Goal: Feedback & Contribution: Leave review/rating

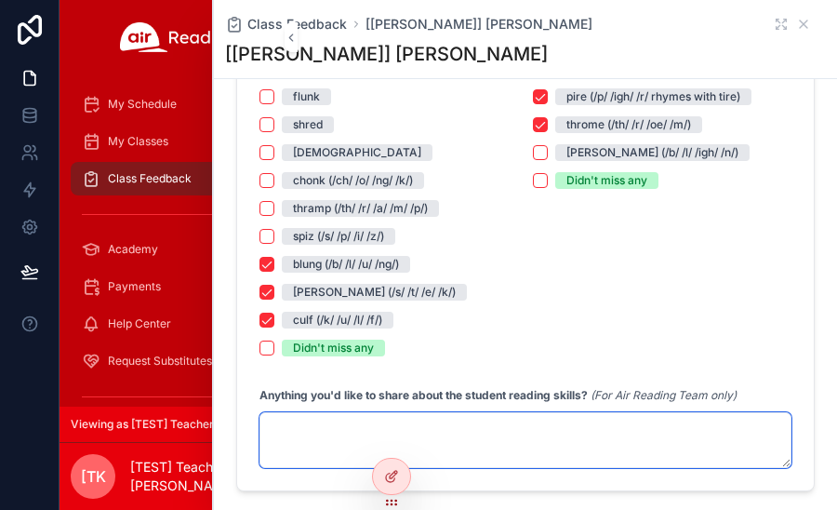
scroll to position [1953, 0]
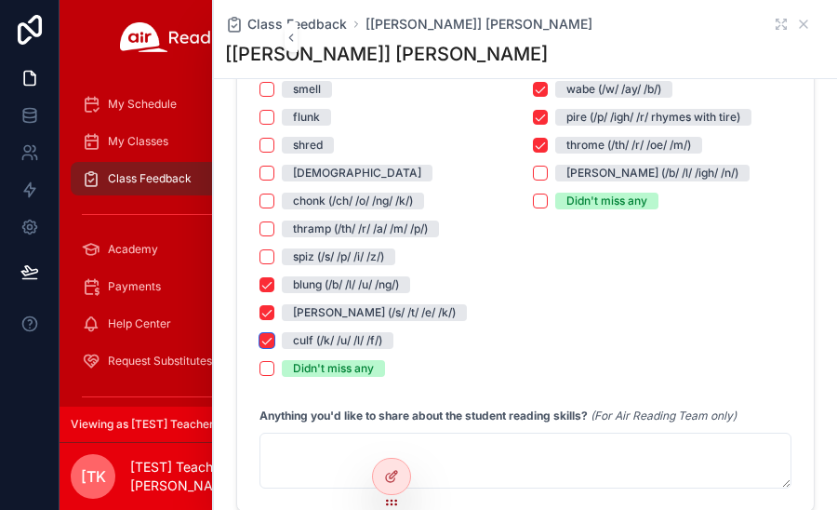
click at [271, 337] on button "culf (/k/ /u/ /l/ /f/)" at bounding box center [266, 340] width 15 height 15
click at [262, 308] on button "[PERSON_NAME] (/s/ /t/ /e/ /k/)" at bounding box center [266, 312] width 15 height 15
click at [269, 285] on button "blung (/b/ /l/ /u/ /ng/)" at bounding box center [266, 284] width 15 height 15
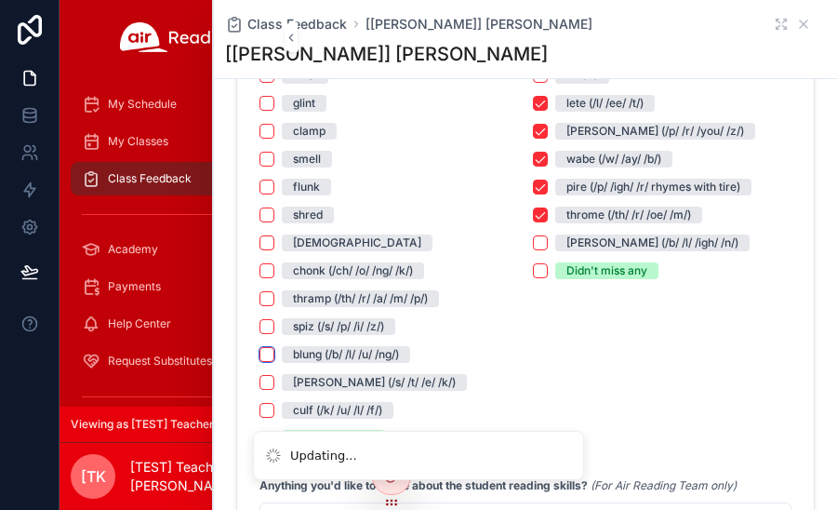
scroll to position [1767, 0]
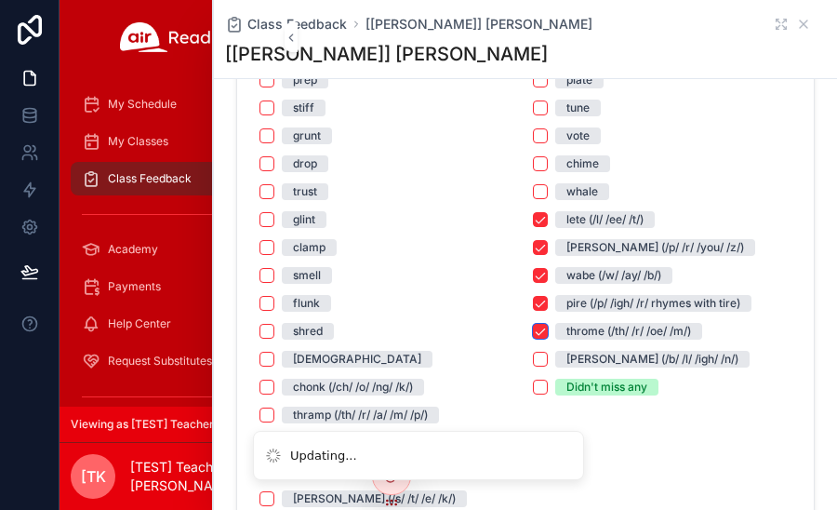
click at [533, 335] on button "throme (/th/ /r/ /oe/ /m/)" at bounding box center [540, 331] width 15 height 15
click at [536, 301] on button "pire (/p/ /igh/ /r/ rhymes with tire)" at bounding box center [540, 303] width 15 height 15
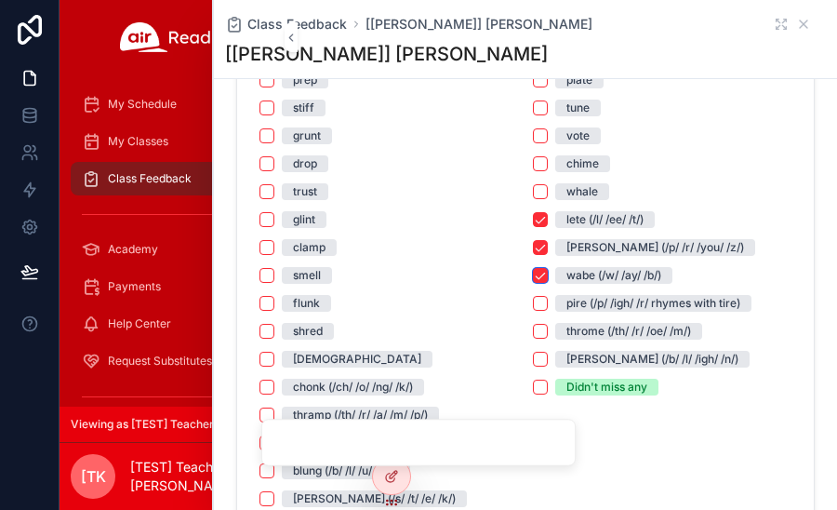
click at [535, 272] on button "wabe (/w/ /ay/ /b/)" at bounding box center [540, 275] width 15 height 15
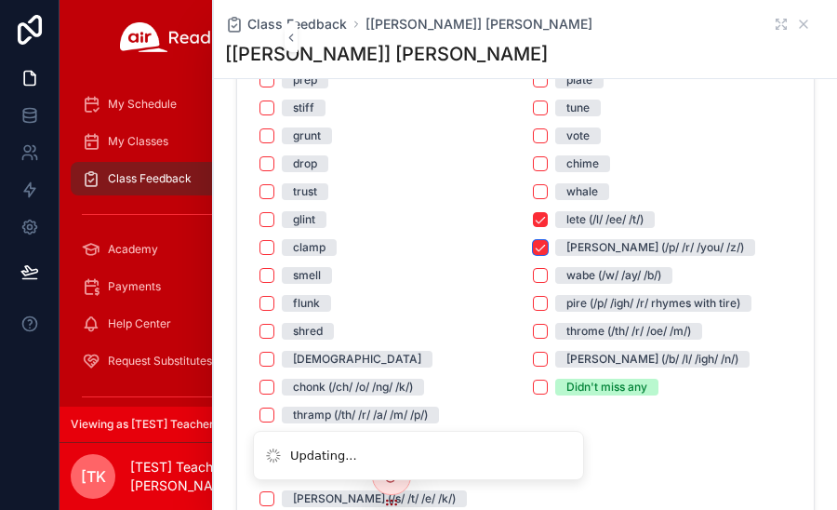
click at [533, 246] on button "[PERSON_NAME] (/p/ /r/ /you/ /z/)" at bounding box center [540, 247] width 15 height 15
click at [536, 208] on div "dome plate tune vote chime whale lete (/l/ /ee/ /t/) [PERSON_NAME] (/p/ /r/ /yo…" at bounding box center [662, 219] width 258 height 351
click at [533, 219] on button "lete (/l/ /ee/ /t/)" at bounding box center [540, 219] width 15 height 15
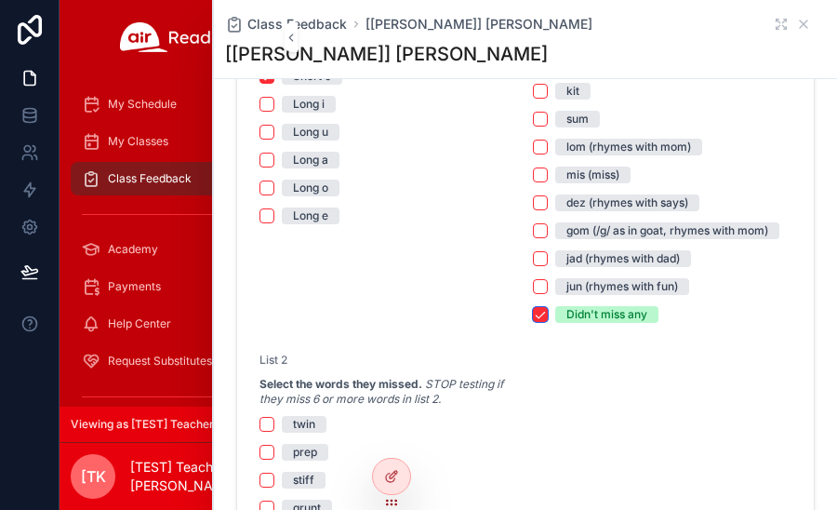
click at [534, 307] on button "Didn't miss any" at bounding box center [540, 314] width 15 height 15
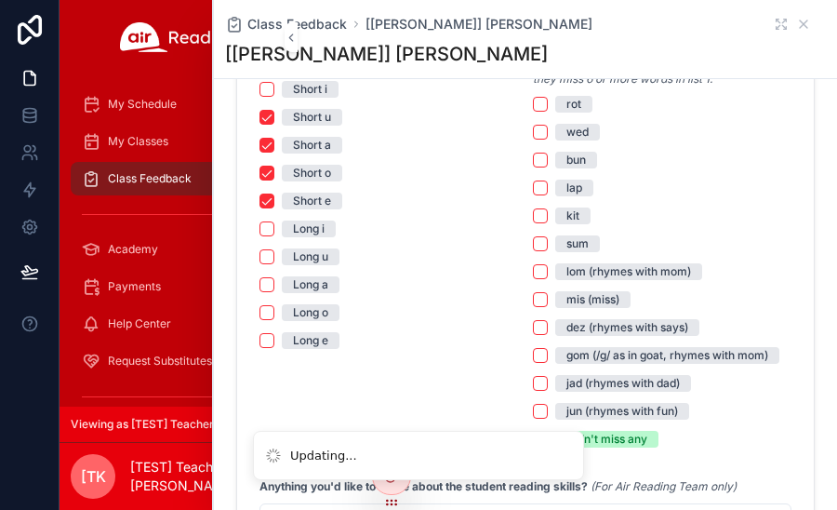
scroll to position [1023, 0]
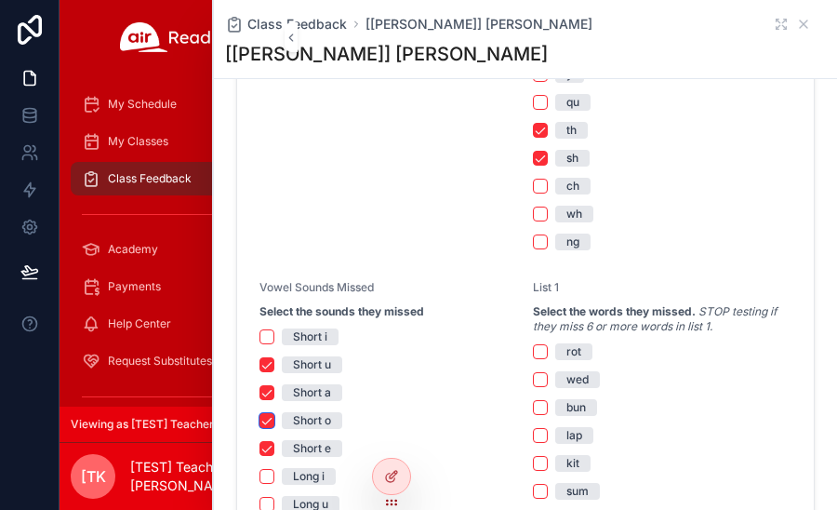
click at [269, 413] on button "Short o" at bounding box center [266, 420] width 15 height 15
click at [268, 384] on div "Short a" at bounding box center [388, 392] width 258 height 17
click at [268, 386] on button "Short a" at bounding box center [266, 392] width 15 height 15
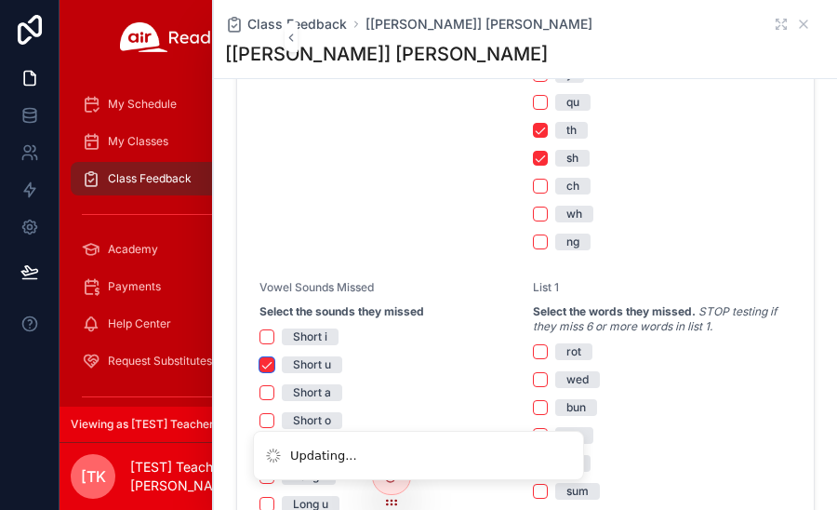
click at [266, 365] on button "Short u" at bounding box center [266, 364] width 15 height 15
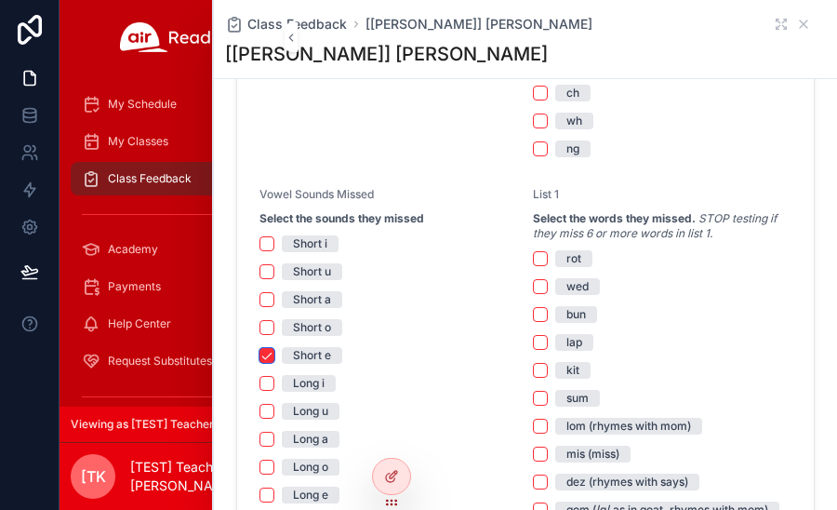
click at [265, 358] on button "Short e" at bounding box center [266, 355] width 15 height 15
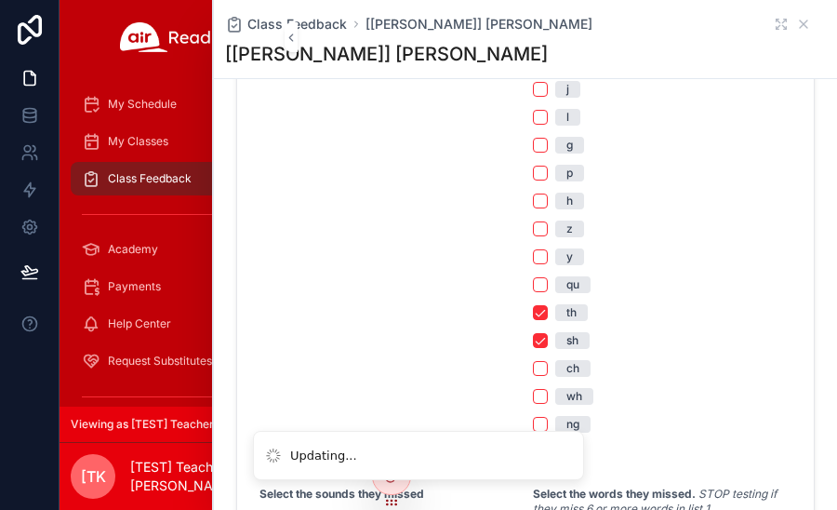
scroll to position [837, 0]
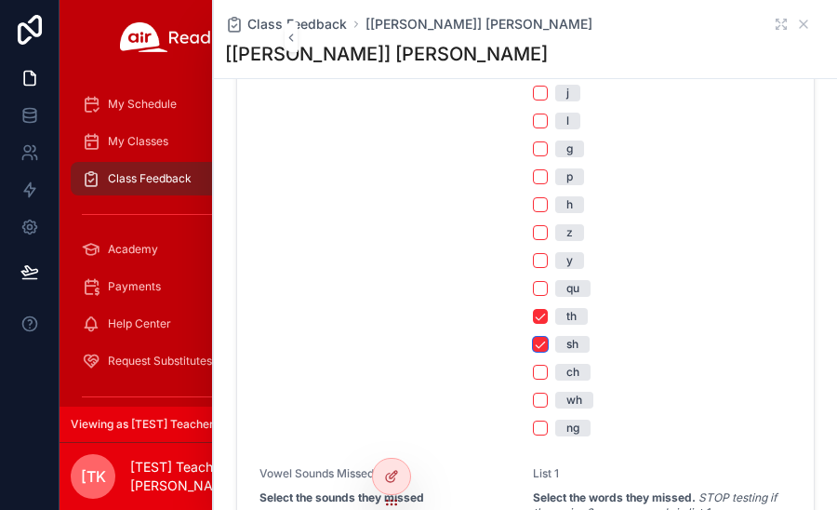
click at [533, 345] on button "sh" at bounding box center [540, 344] width 15 height 15
click at [533, 317] on button "th" at bounding box center [540, 316] width 15 height 15
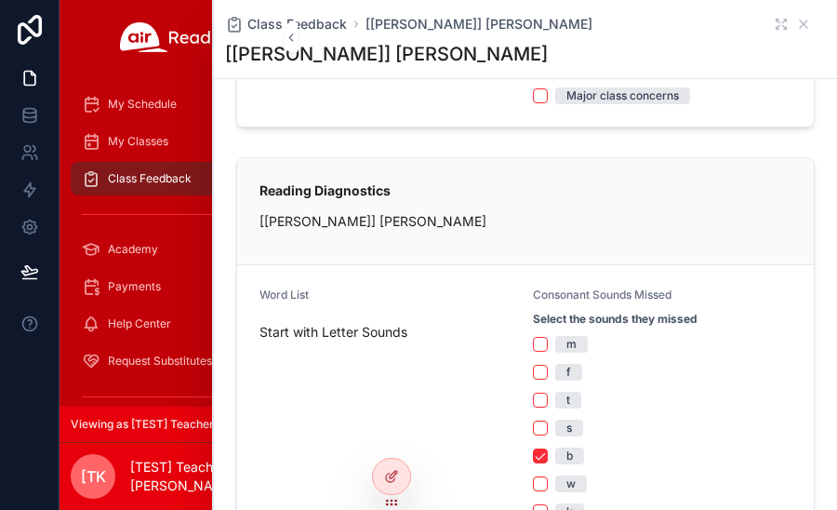
scroll to position [558, 0]
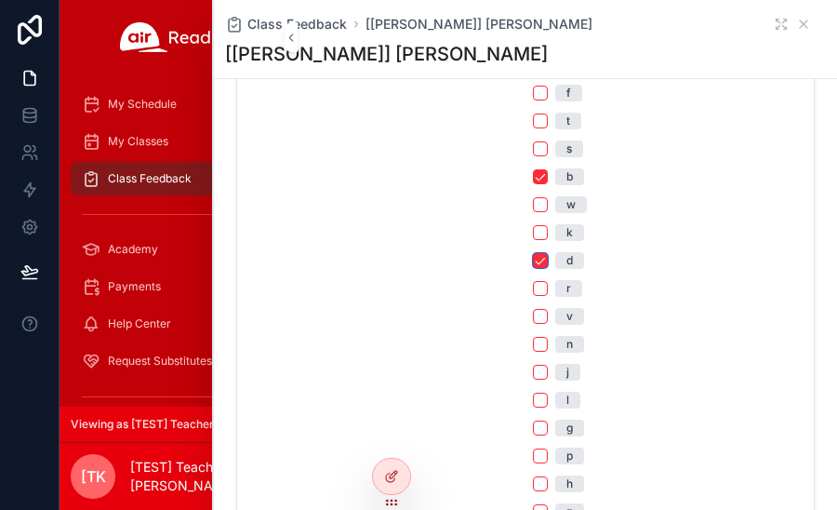
click at [536, 260] on button "d" at bounding box center [540, 260] width 15 height 15
click at [533, 178] on button "b" at bounding box center [540, 176] width 15 height 15
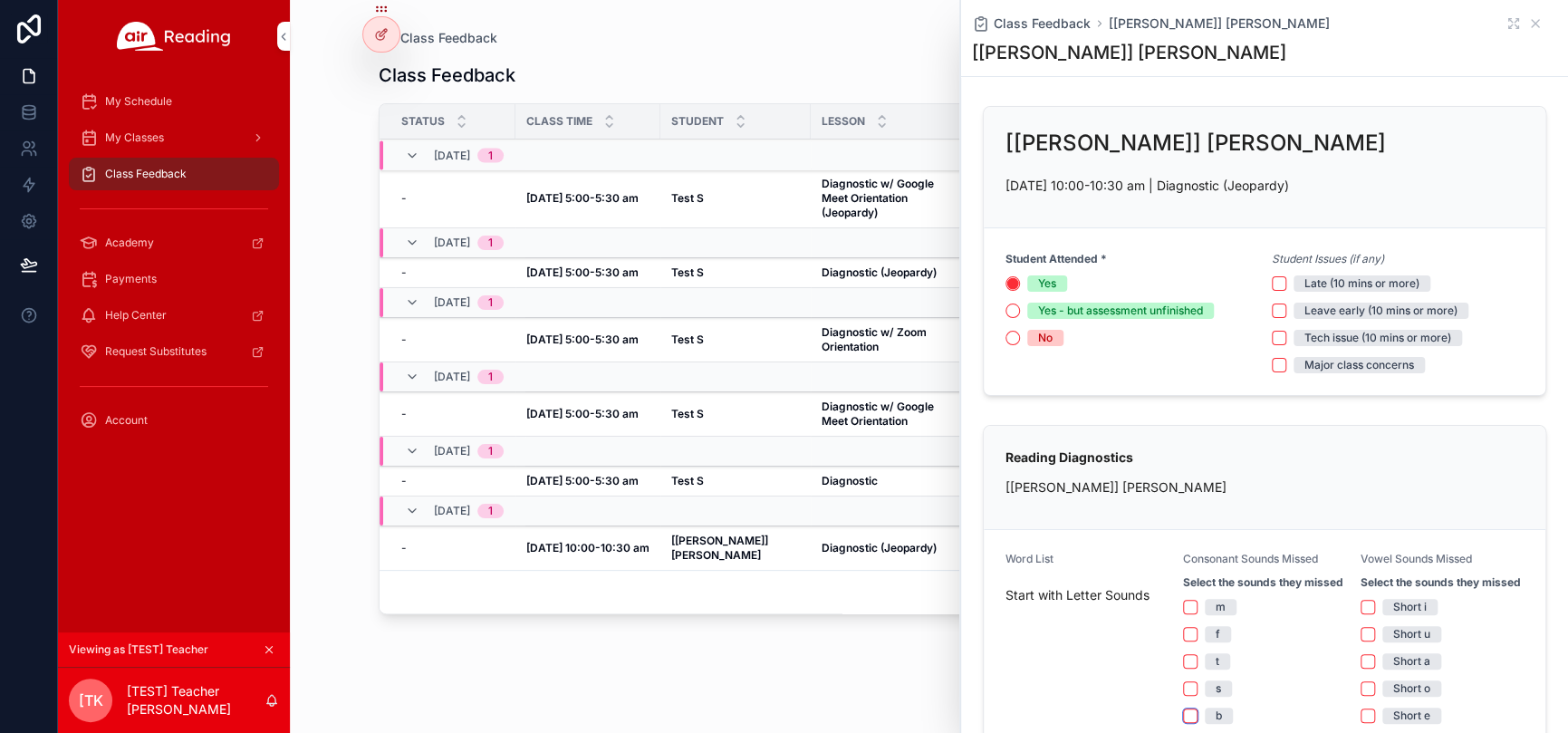
scroll to position [0, 0]
